Goal: Task Accomplishment & Management: Use online tool/utility

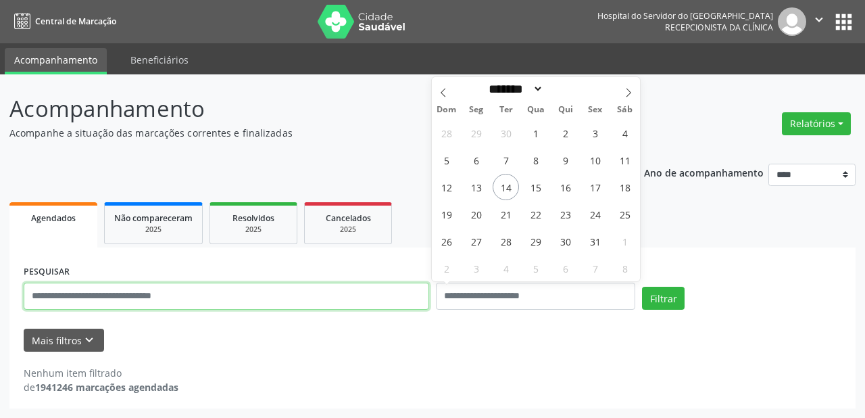
click at [249, 297] on input "text" at bounding box center [227, 295] width 406 height 27
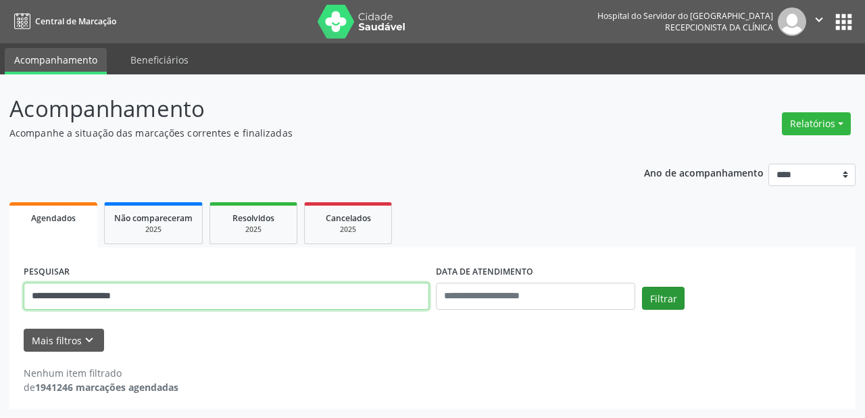
type input "**********"
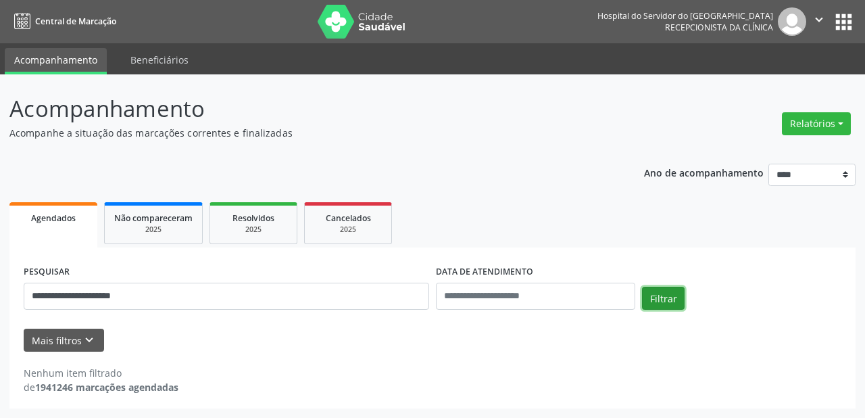
click at [671, 292] on button "Filtrar" at bounding box center [663, 298] width 43 height 23
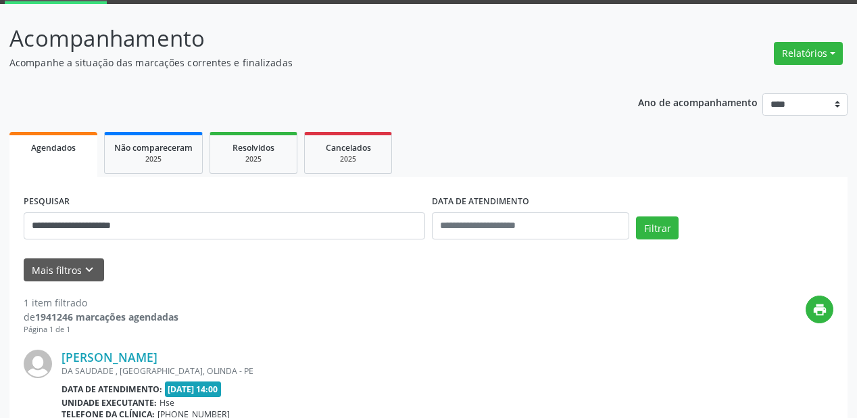
scroll to position [54, 0]
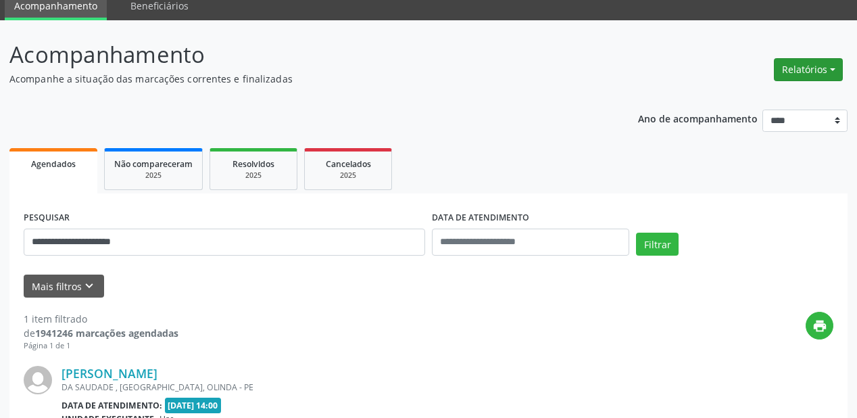
click at [832, 70] on button "Relatórios" at bounding box center [808, 69] width 69 height 23
click at [775, 95] on link "Agendamentos" at bounding box center [769, 98] width 145 height 19
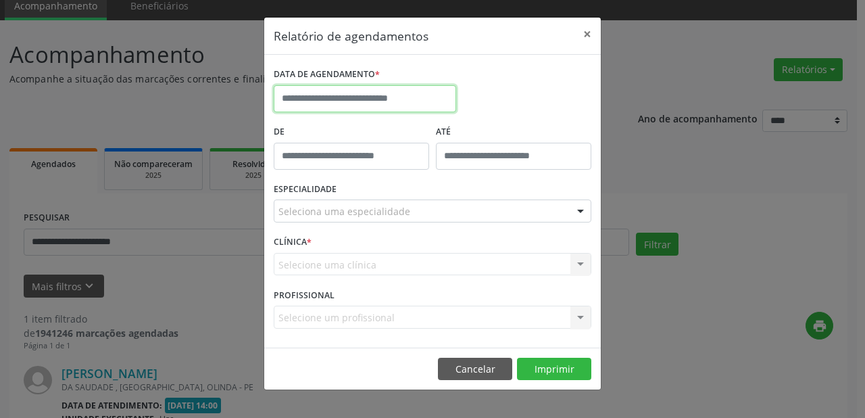
click at [359, 100] on input "text" at bounding box center [365, 98] width 182 height 27
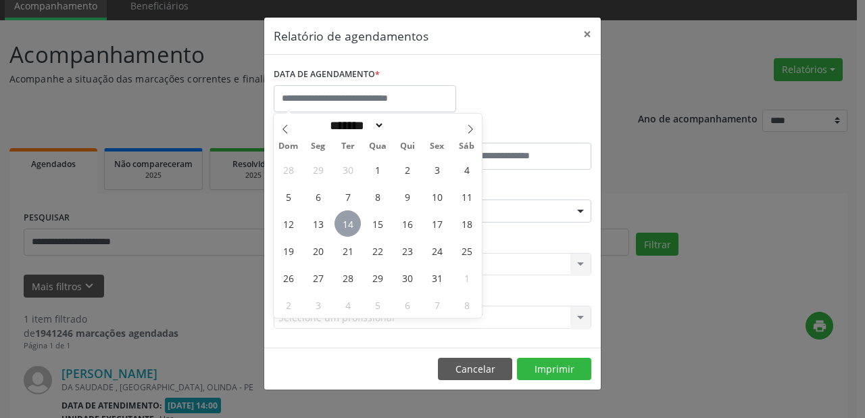
click at [348, 219] on span "14" at bounding box center [348, 223] width 26 height 26
type input "**********"
click at [348, 219] on span "14" at bounding box center [348, 223] width 26 height 26
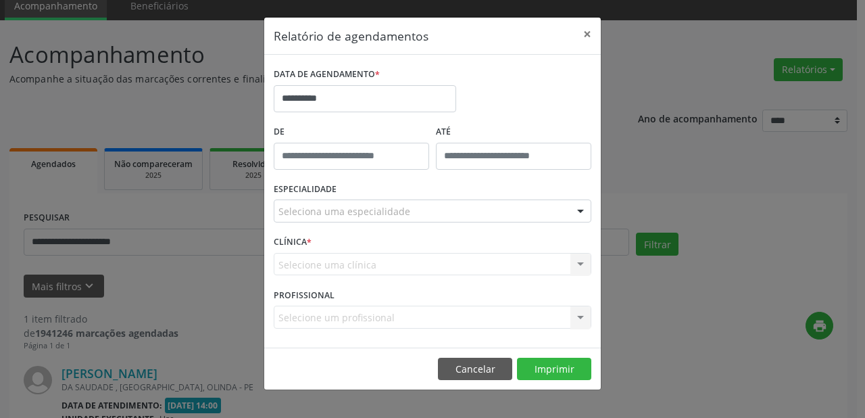
click at [410, 212] on div "Seleciona uma especialidade" at bounding box center [433, 210] width 318 height 23
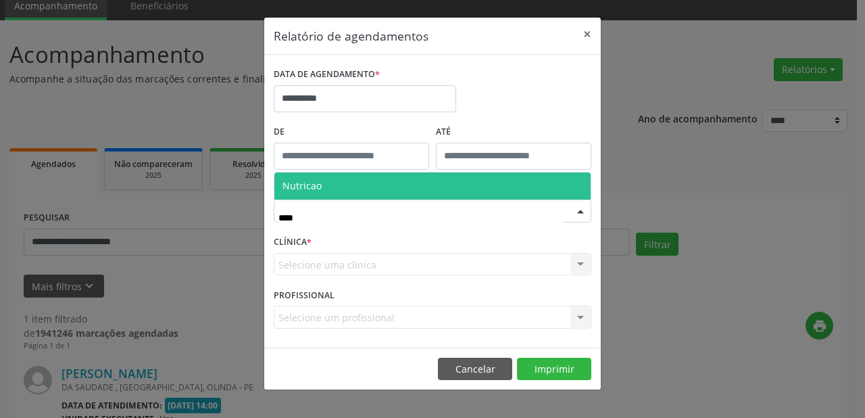
type input "*****"
click at [396, 178] on span "Nutricao" at bounding box center [432, 185] width 316 height 27
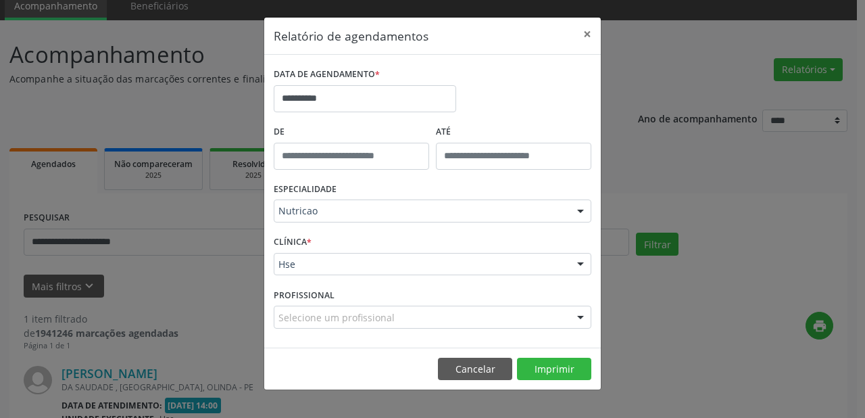
click at [434, 255] on div "Hse" at bounding box center [433, 264] width 318 height 23
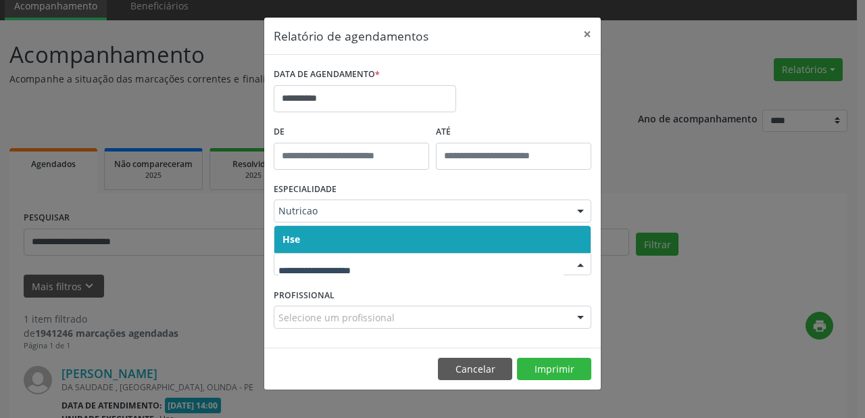
click at [426, 239] on span "Hse" at bounding box center [432, 239] width 316 height 27
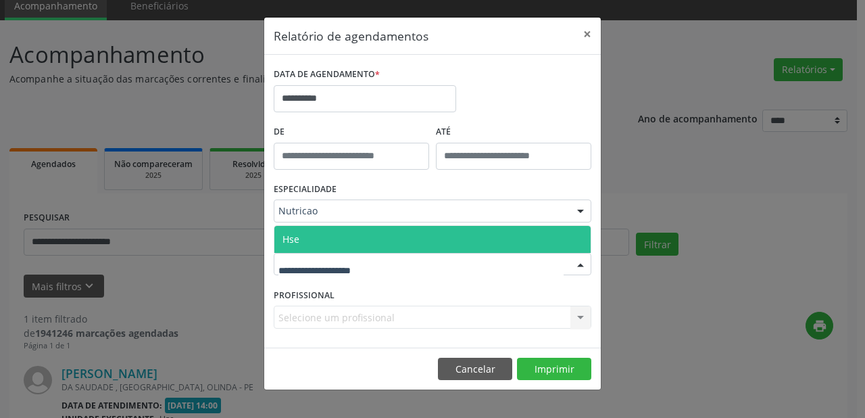
click at [422, 258] on div at bounding box center [433, 264] width 318 height 23
click at [415, 238] on span "Hse" at bounding box center [432, 239] width 316 height 27
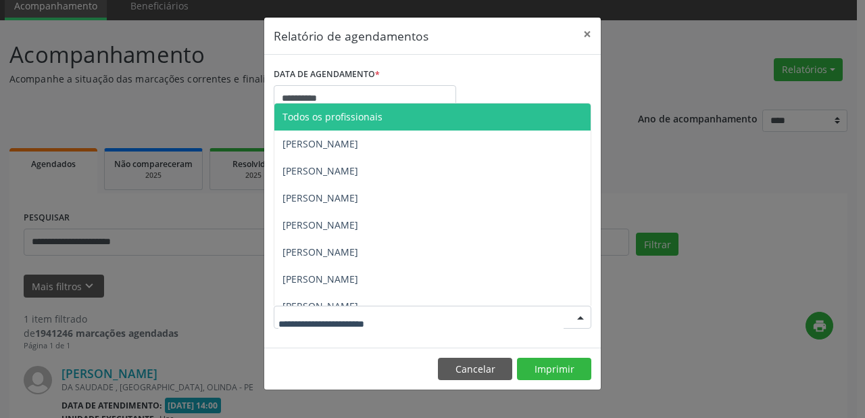
click at [426, 320] on div at bounding box center [433, 316] width 318 height 23
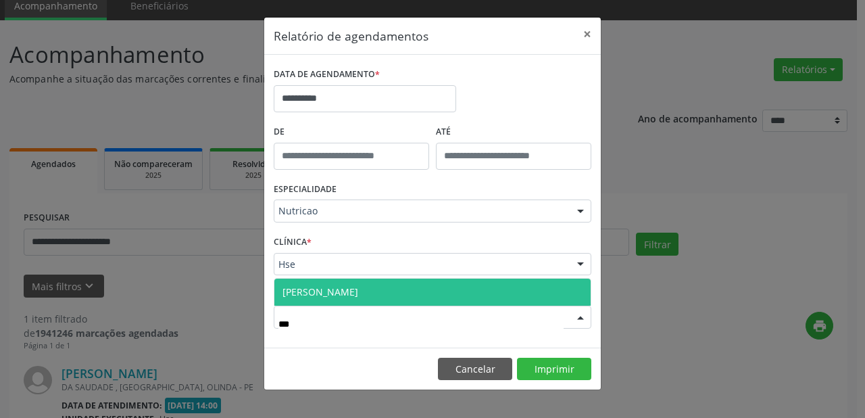
type input "****"
click at [439, 292] on span "[PERSON_NAME]" at bounding box center [432, 291] width 316 height 27
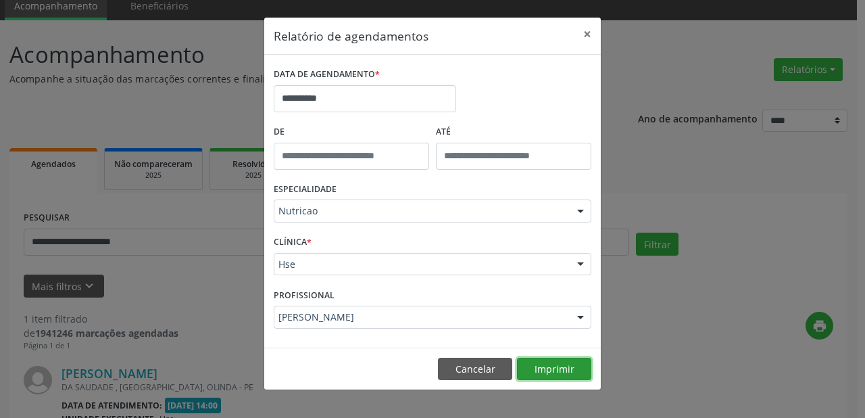
click at [545, 368] on button "Imprimir" at bounding box center [554, 369] width 74 height 23
click at [588, 37] on button "×" at bounding box center [587, 34] width 27 height 33
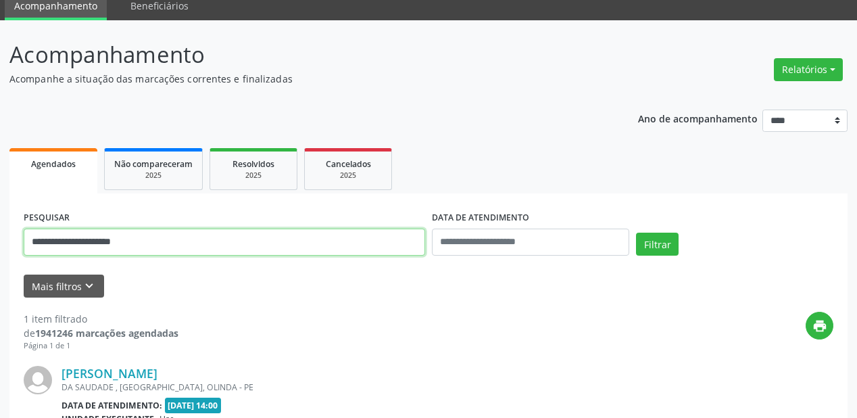
click at [308, 241] on input "**********" at bounding box center [224, 241] width 401 height 27
type input "*"
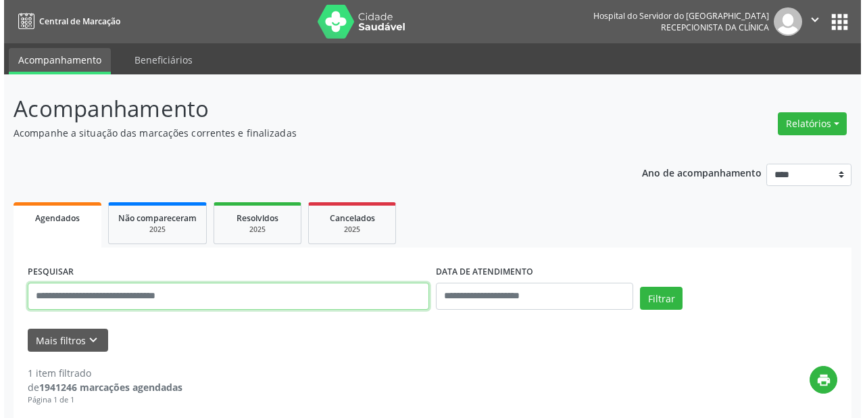
scroll to position [0, 0]
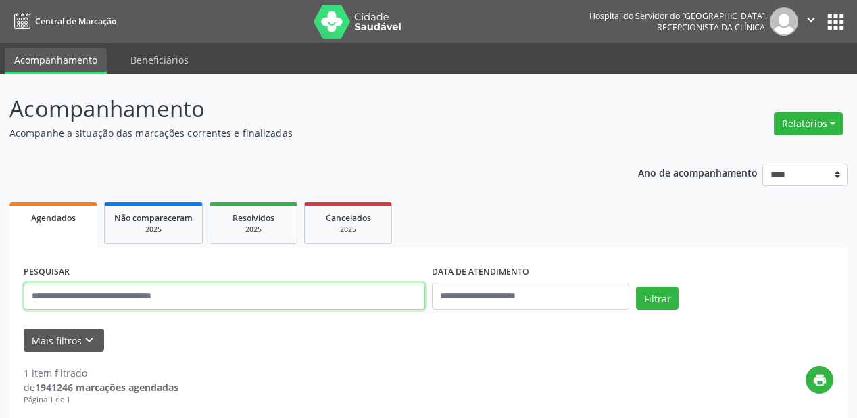
click at [138, 300] on input "text" at bounding box center [224, 295] width 401 height 27
click at [168, 292] on input "text" at bounding box center [224, 295] width 401 height 27
type input "**********"
click at [636, 287] on button "Filtrar" at bounding box center [657, 298] width 43 height 23
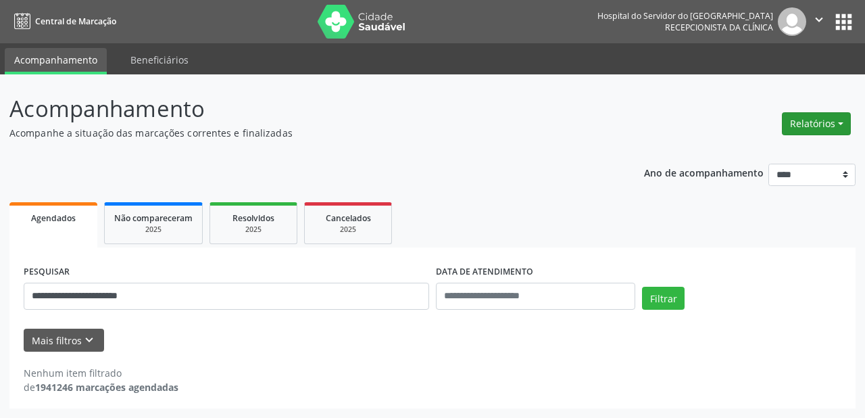
click at [832, 122] on button "Relatórios" at bounding box center [816, 123] width 69 height 23
click at [741, 153] on link "Agendamentos" at bounding box center [778, 152] width 145 height 19
select select "*"
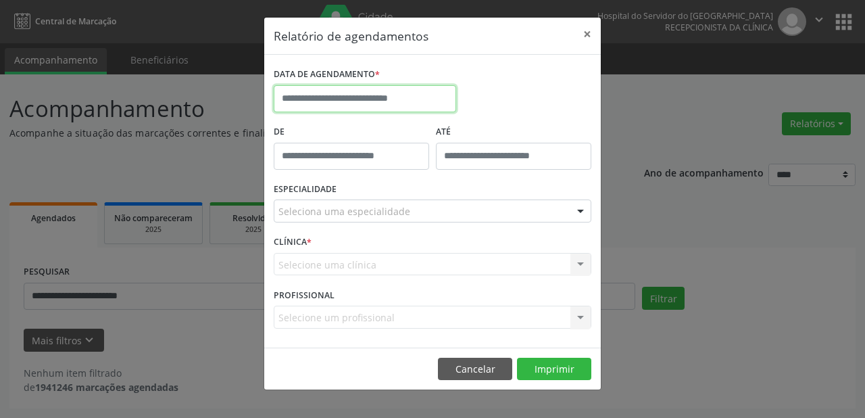
click at [319, 98] on input "text" at bounding box center [365, 98] width 182 height 27
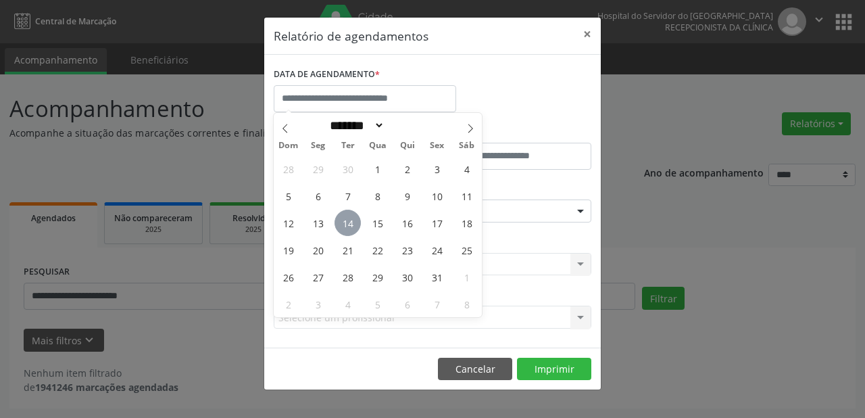
click at [349, 226] on span "14" at bounding box center [348, 223] width 26 height 26
type input "**********"
click at [349, 226] on span "14" at bounding box center [348, 223] width 26 height 26
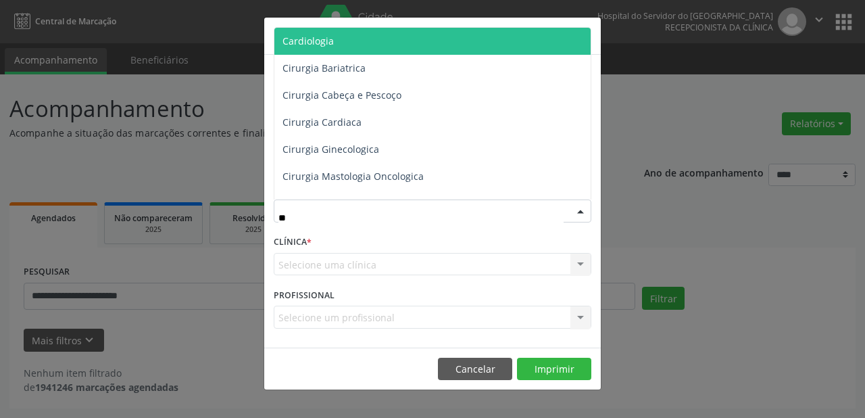
type input "***"
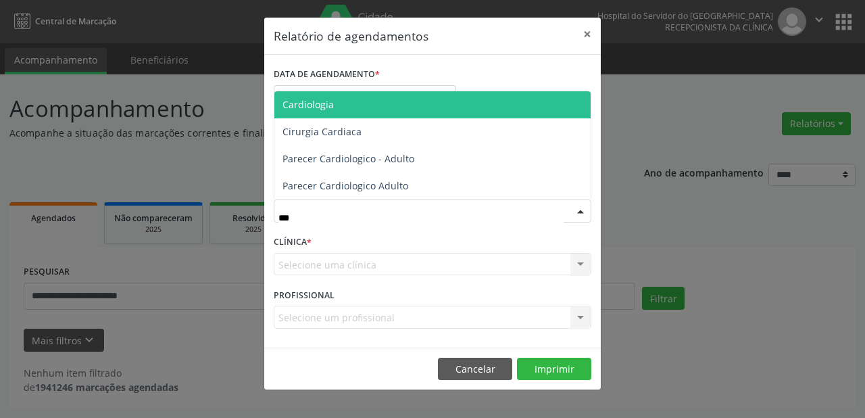
click at [341, 108] on span "Cardiologia" at bounding box center [432, 104] width 316 height 27
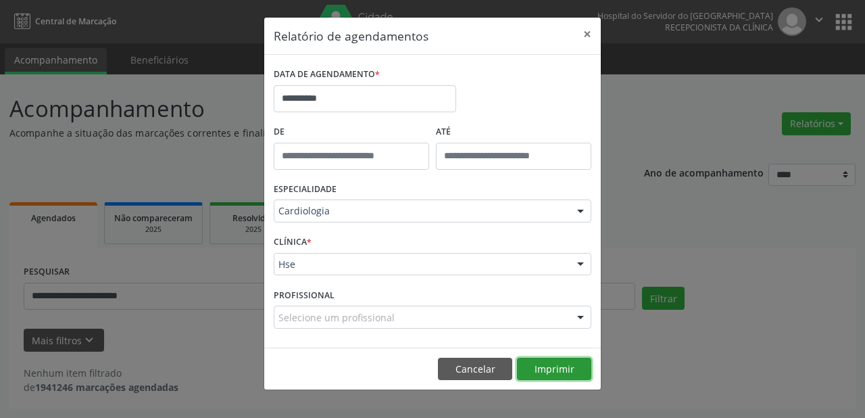
click at [563, 373] on button "Imprimir" at bounding box center [554, 369] width 74 height 23
click at [587, 31] on button "×" at bounding box center [587, 34] width 27 height 33
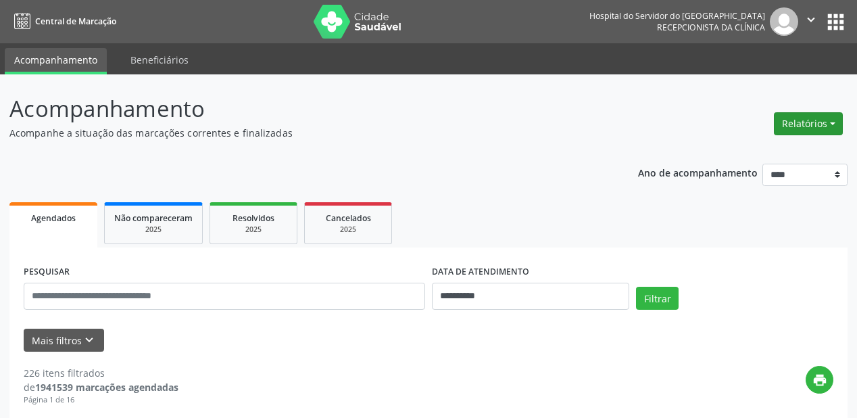
click at [831, 122] on button "Relatórios" at bounding box center [808, 123] width 69 height 23
click at [760, 154] on link "Agendamentos" at bounding box center [769, 152] width 145 height 19
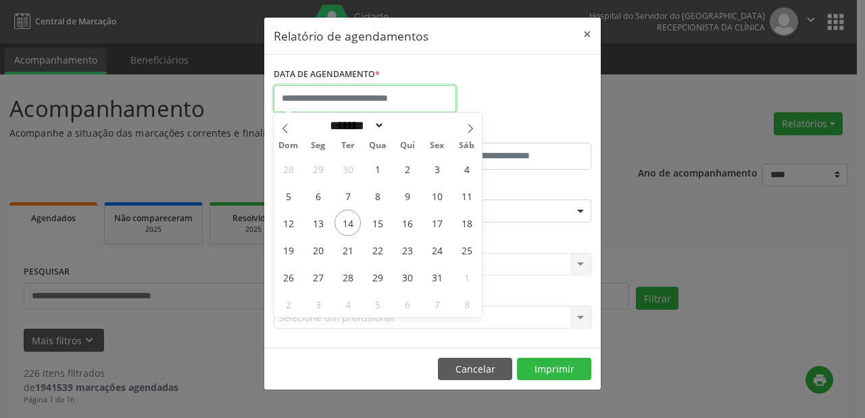
click at [397, 101] on input "text" at bounding box center [365, 98] width 182 height 27
click at [384, 228] on span "15" at bounding box center [377, 223] width 26 height 26
type input "**********"
click at [384, 228] on span "15" at bounding box center [377, 223] width 26 height 26
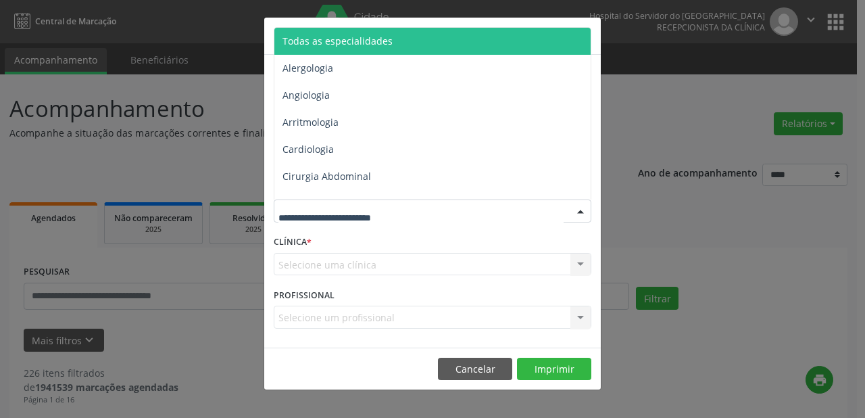
click at [445, 209] on div at bounding box center [433, 210] width 318 height 23
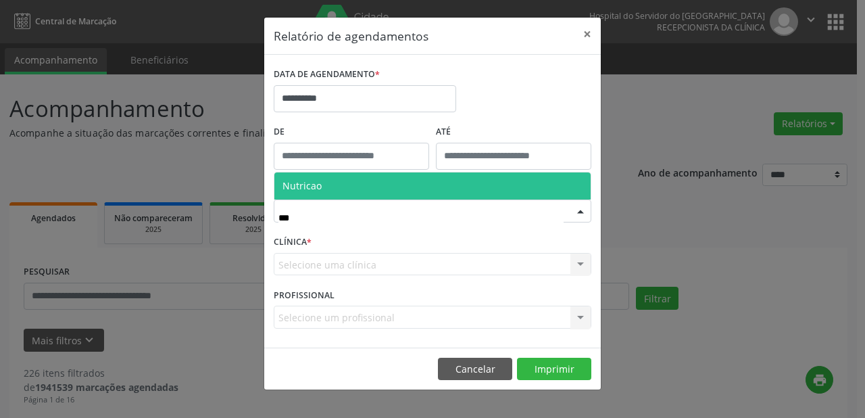
type input "****"
click at [462, 178] on span "Nutricao" at bounding box center [432, 185] width 316 height 27
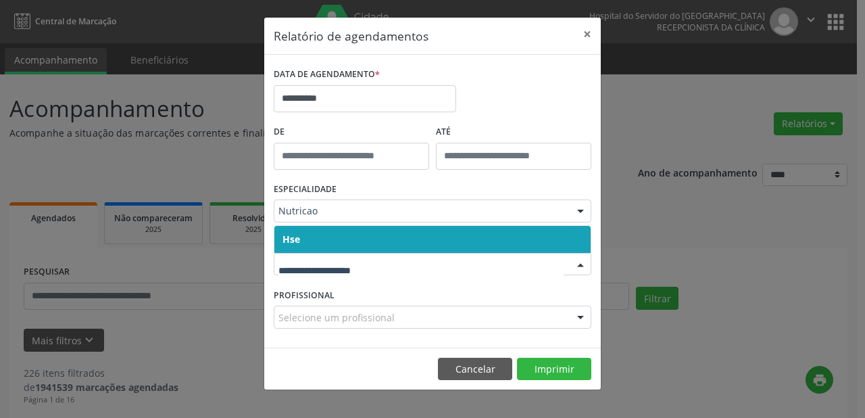
click at [443, 234] on span "Hse" at bounding box center [432, 239] width 316 height 27
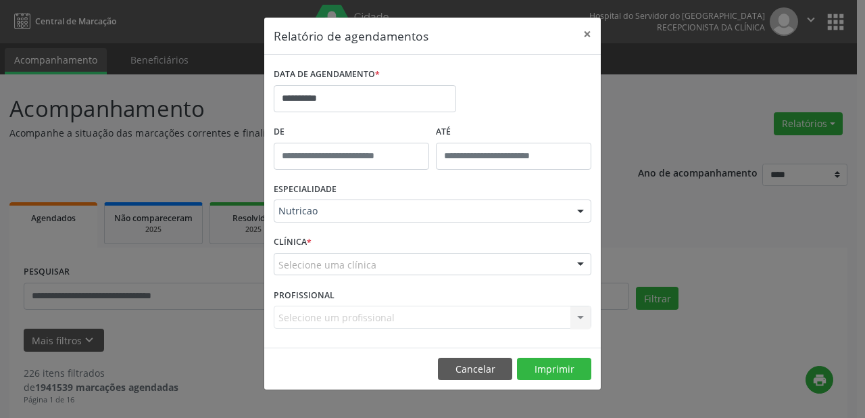
click at [443, 262] on div "Selecione uma clínica" at bounding box center [433, 264] width 318 height 23
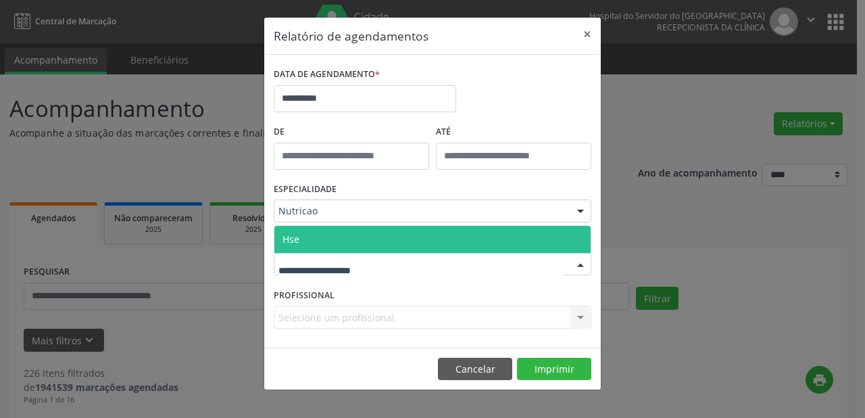
click at [438, 228] on span "Hse" at bounding box center [432, 239] width 316 height 27
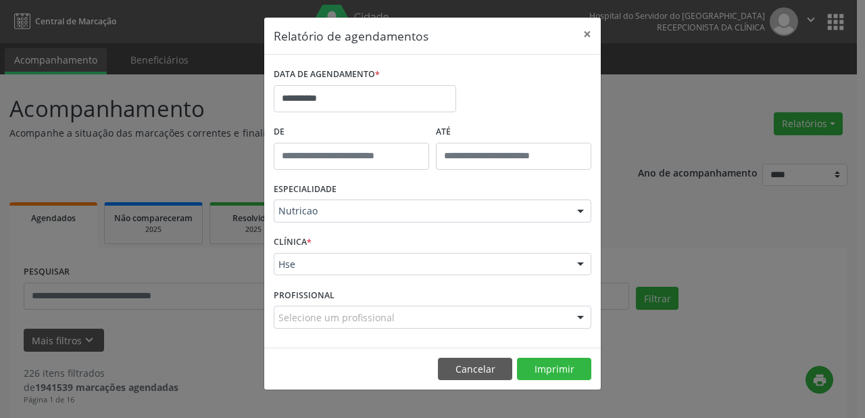
click at [451, 319] on div "Selecione um profissional" at bounding box center [433, 316] width 318 height 23
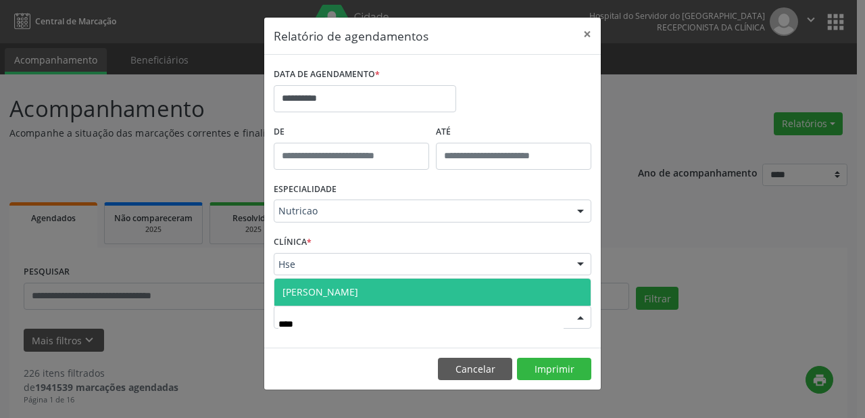
type input "*****"
click at [503, 295] on span "[PERSON_NAME]" at bounding box center [432, 291] width 316 height 27
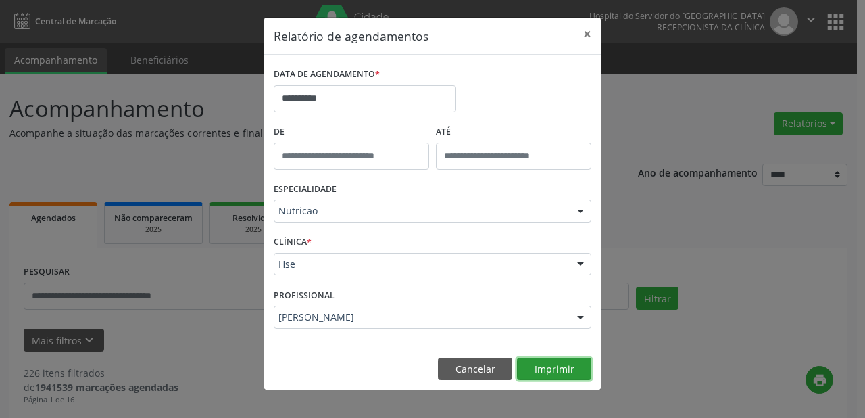
click at [555, 370] on button "Imprimir" at bounding box center [554, 369] width 74 height 23
